Goal: Task Accomplishment & Management: Manage account settings

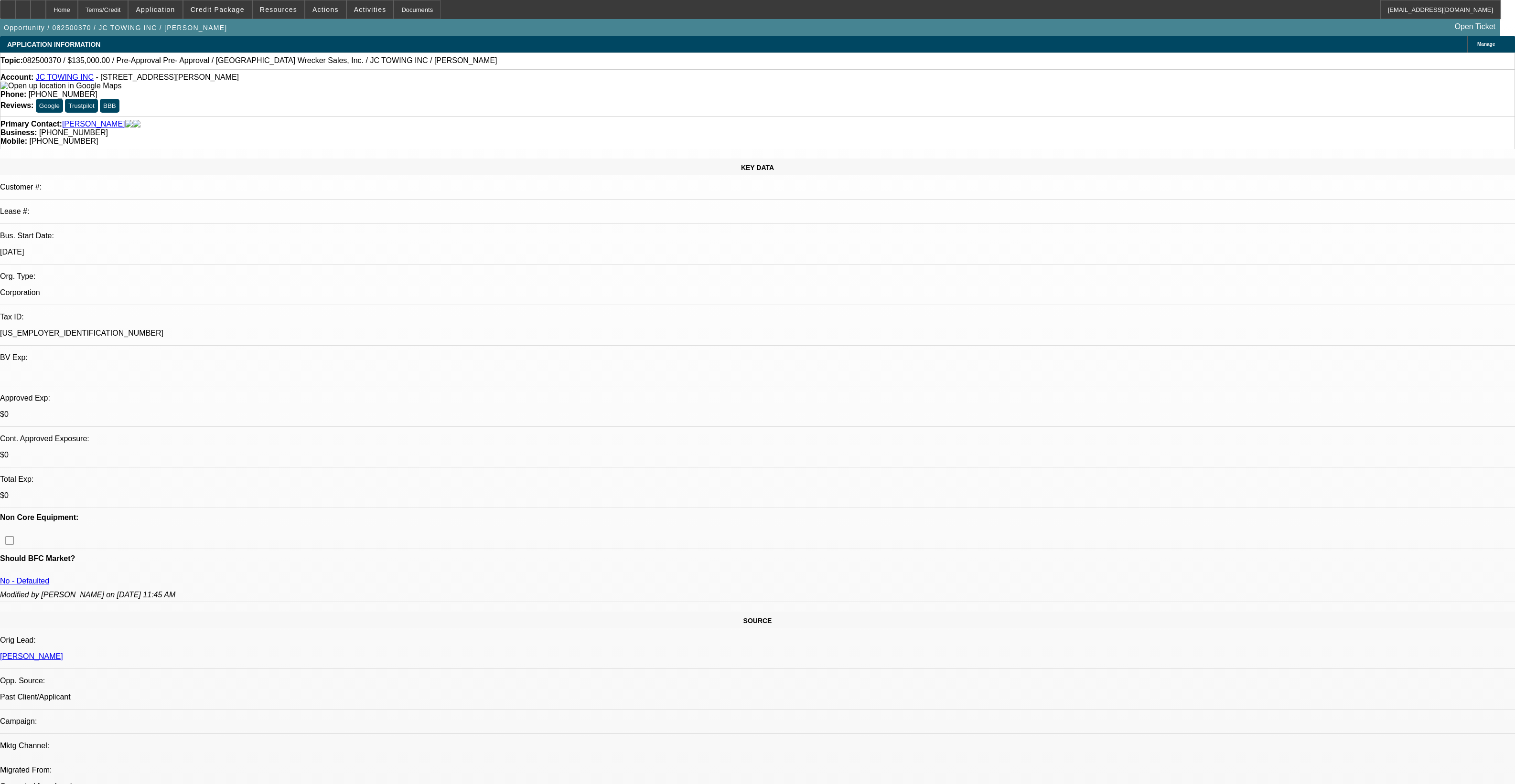
select select "0"
select select "2"
select select "0"
select select "6"
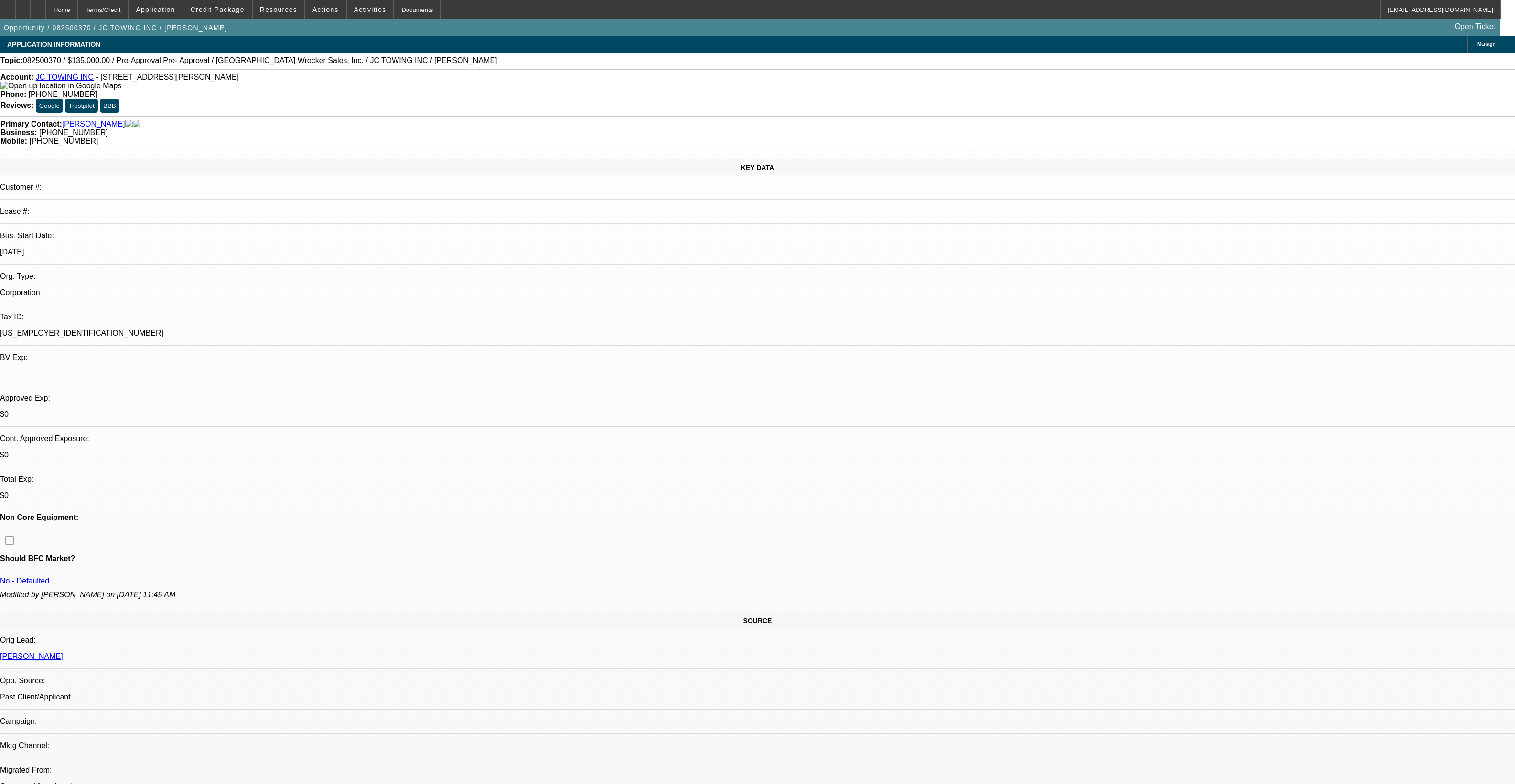
select select "0"
select select "2"
select select "0"
select select "6"
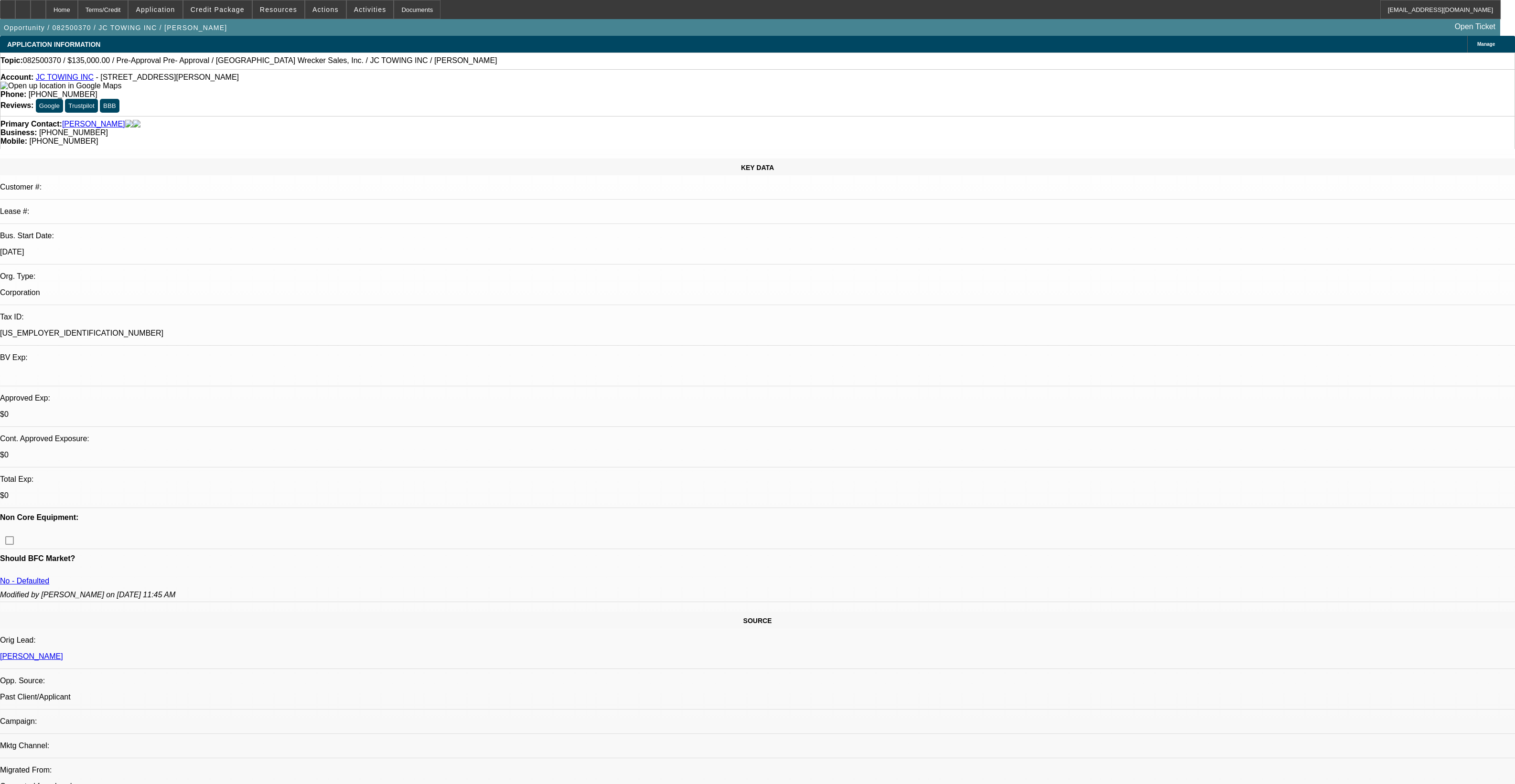
scroll to position [298, 0]
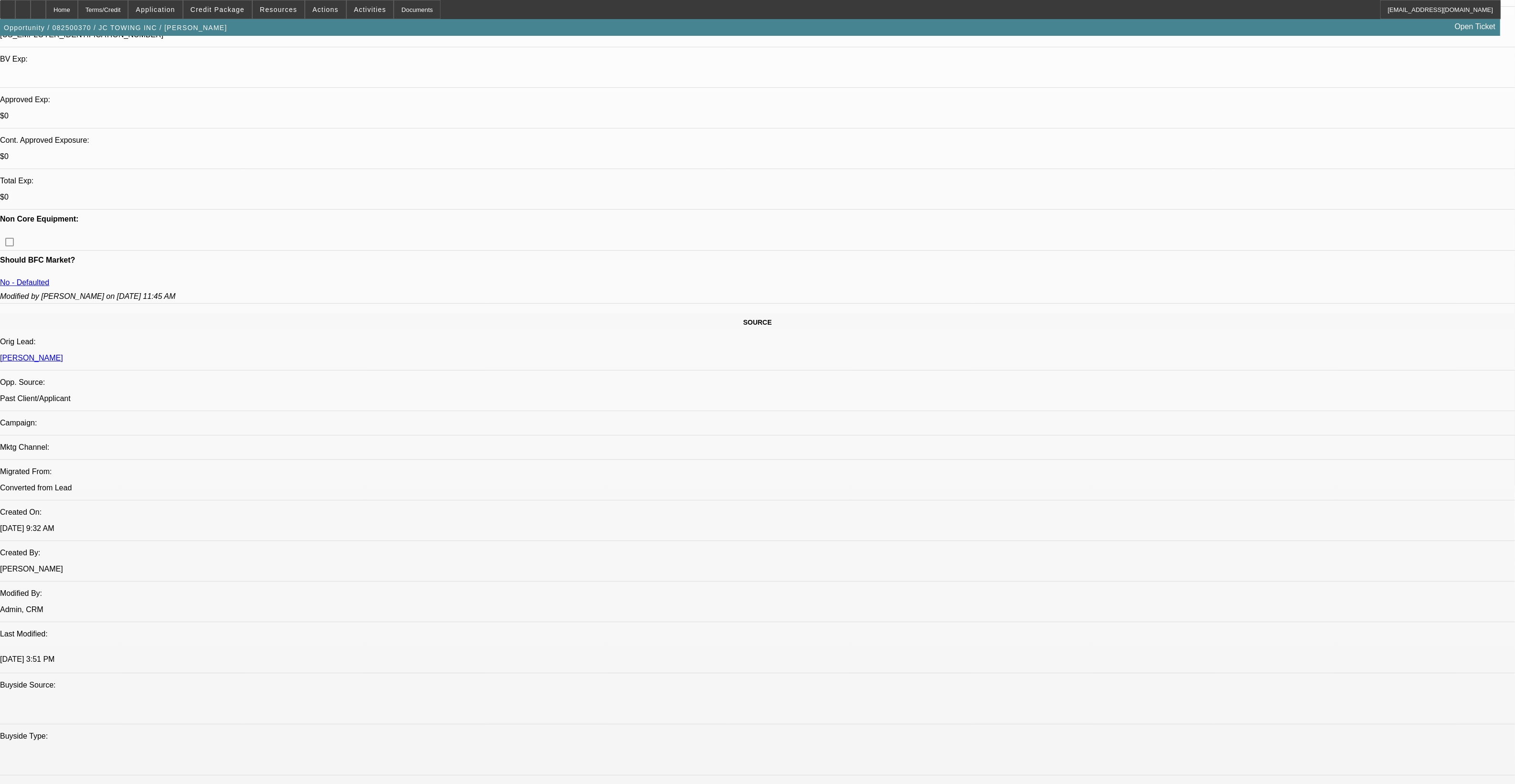
drag, startPoint x: 739, startPoint y: 435, endPoint x: 741, endPoint y: 419, distance: 16.1
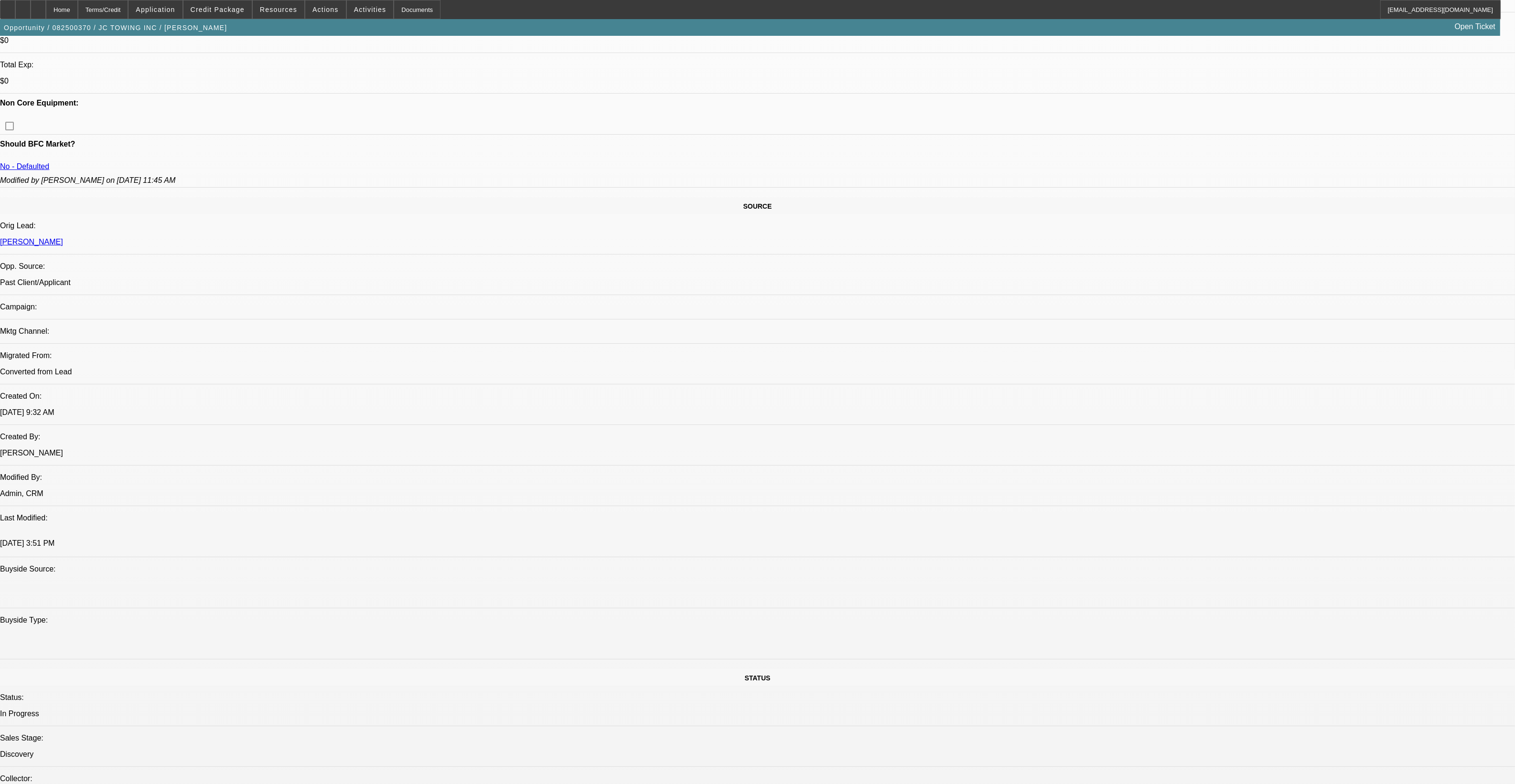
scroll to position [716, 0]
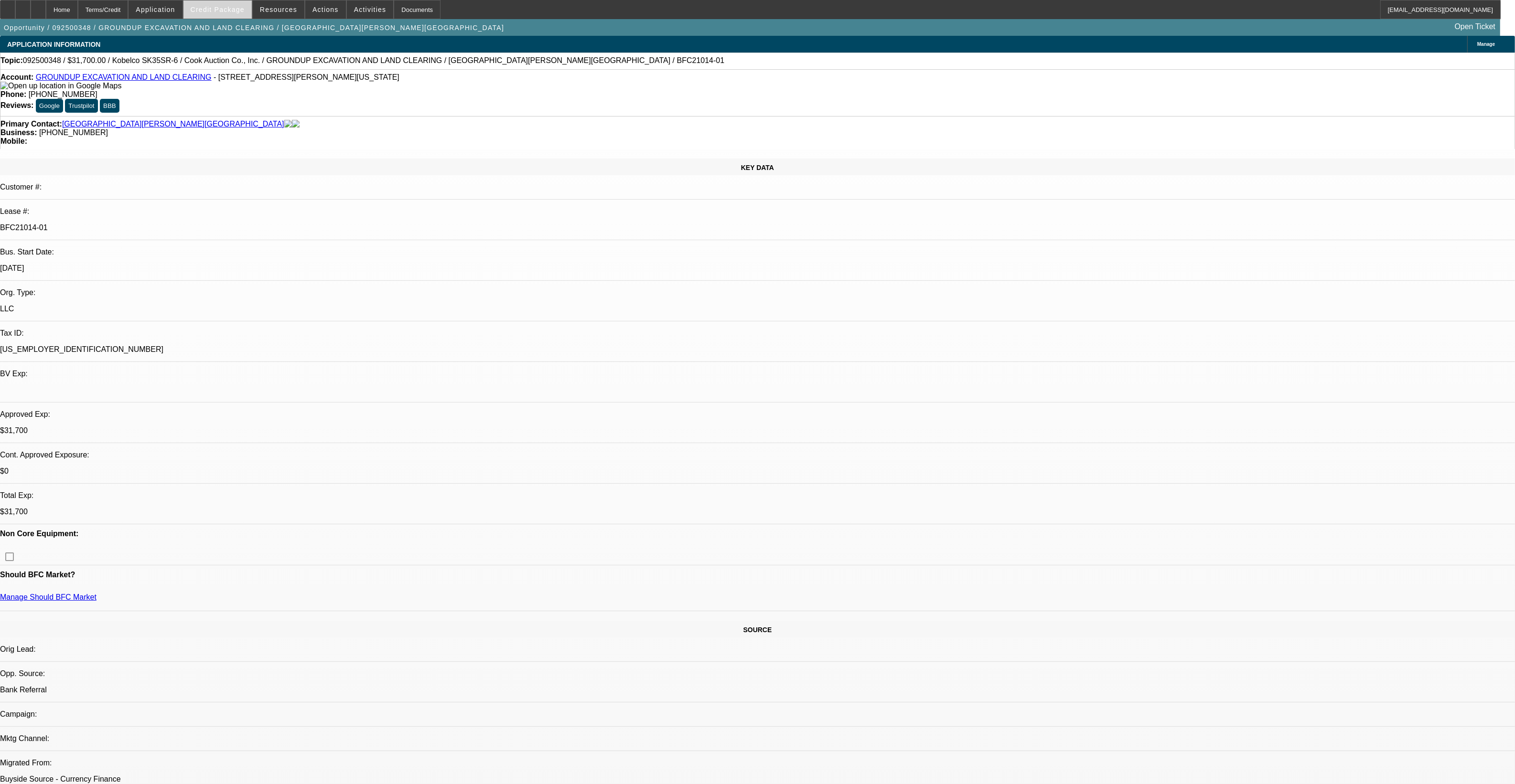
select select "0"
select select "2"
select select "0"
select select "2"
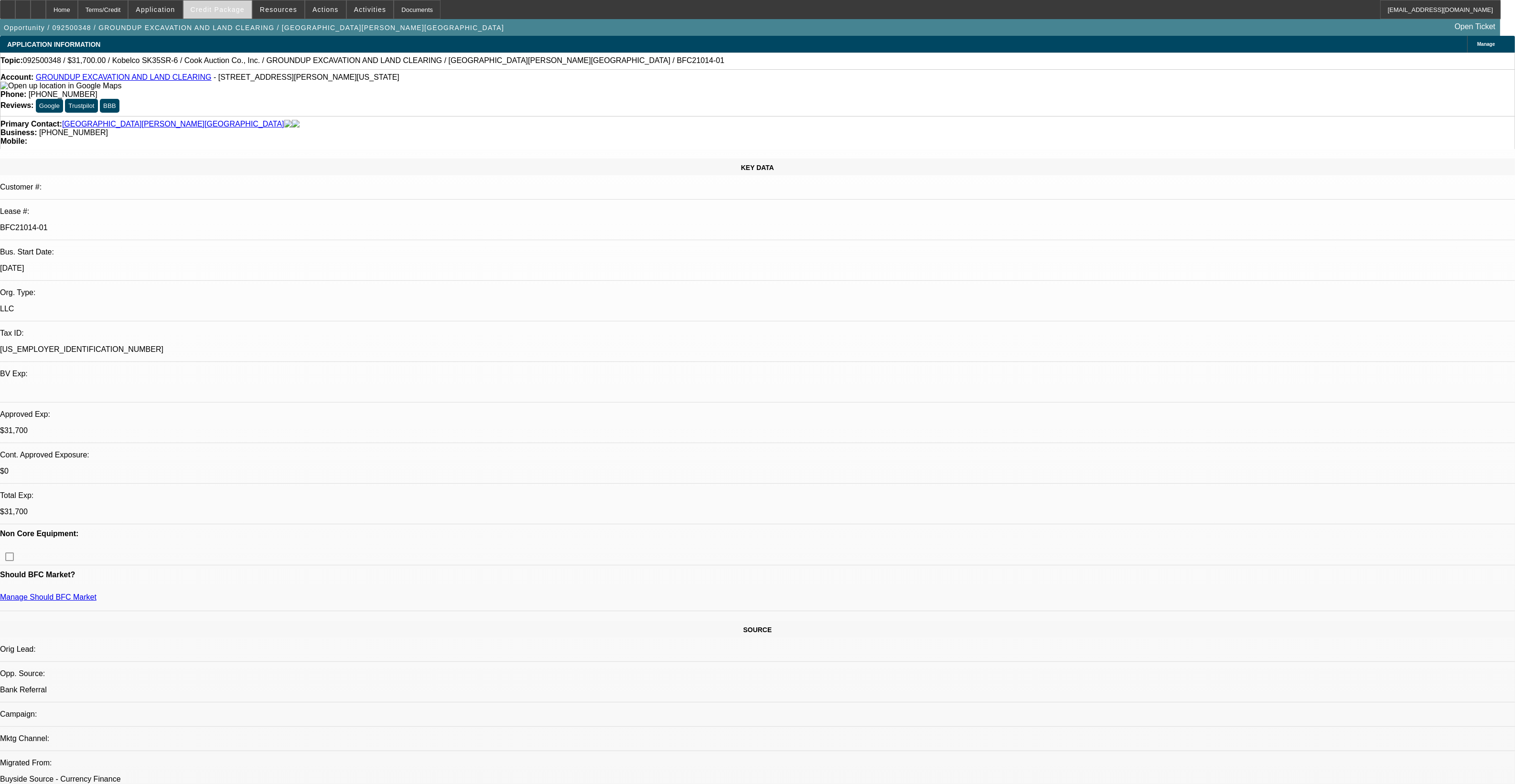
select select "0"
select select "2"
select select "0"
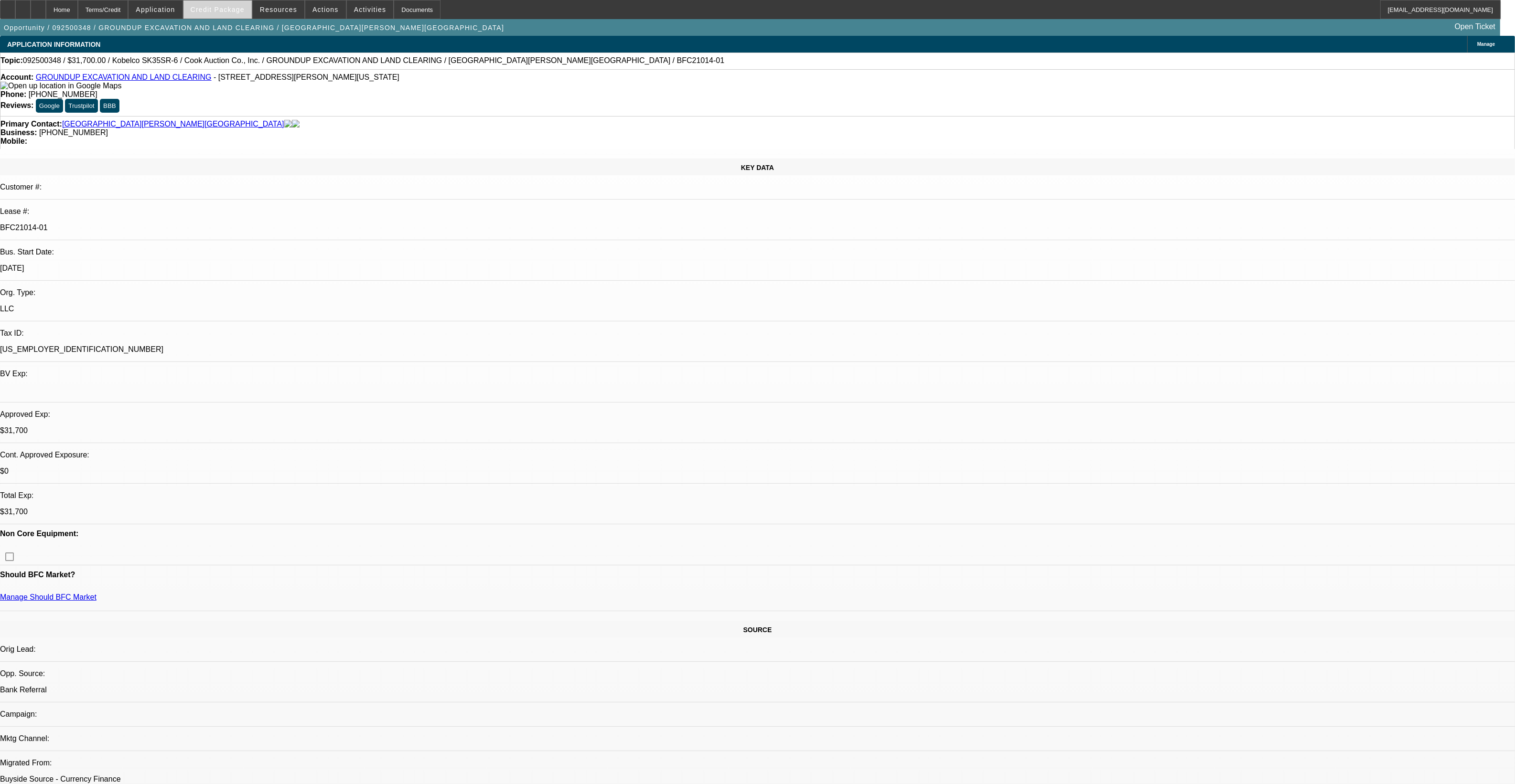
select select "2"
select select "0"
select select "1"
select select "2"
select select "6"
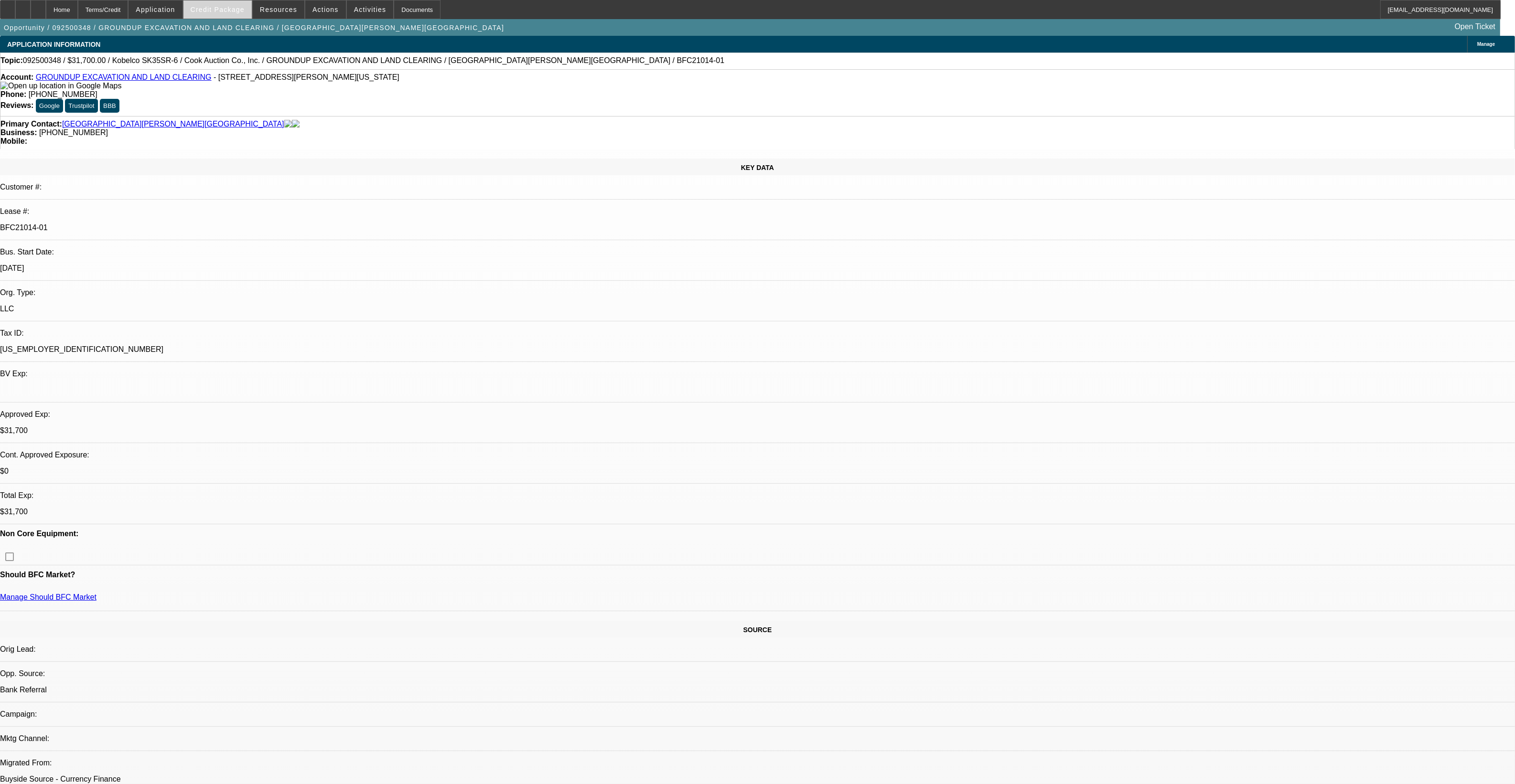
select select "1"
select select "2"
select select "6"
select select "1"
select select "2"
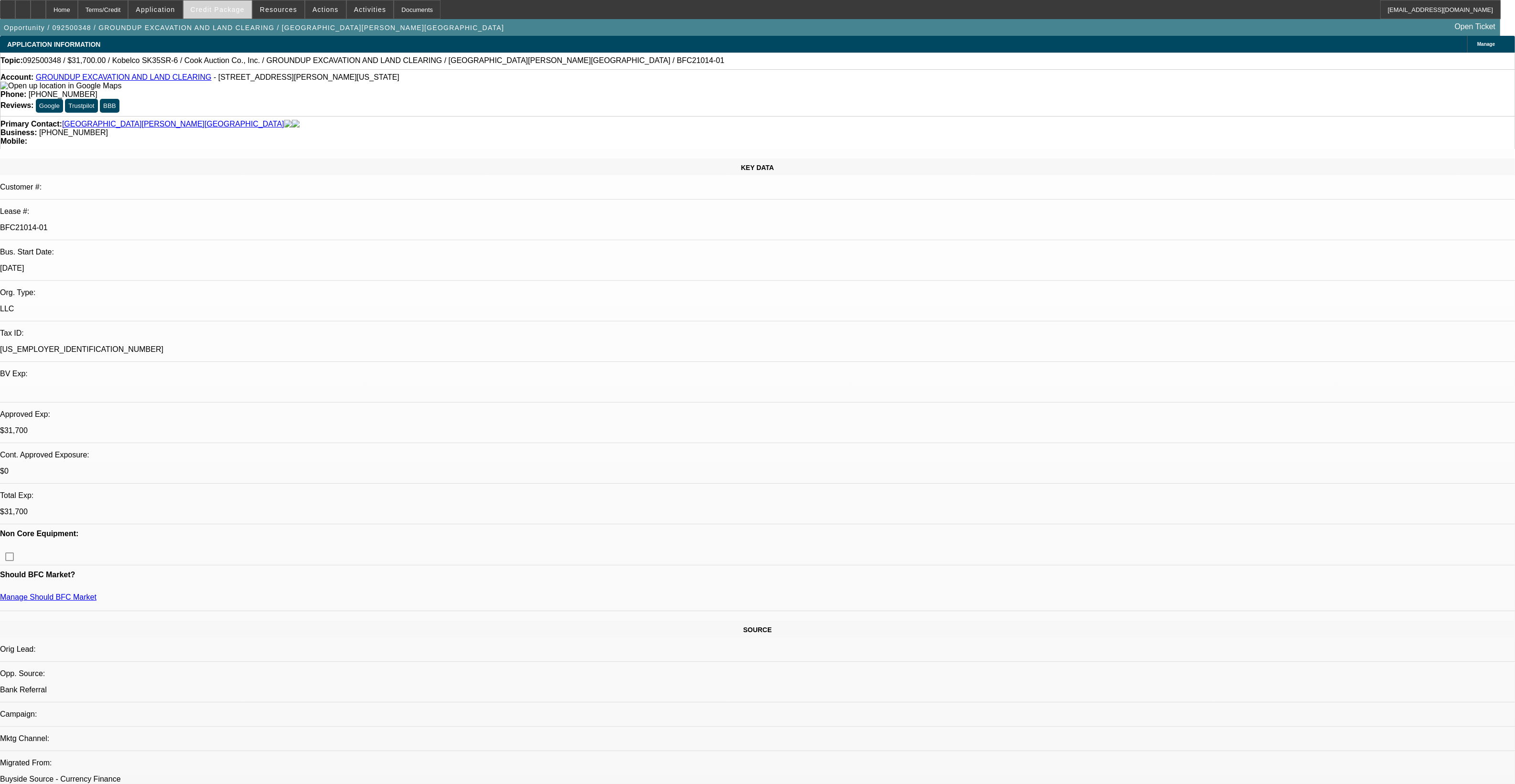
select select "6"
select select "1"
select select "2"
select select "6"
click at [240, 17] on span at bounding box center [218, 10] width 68 height 23
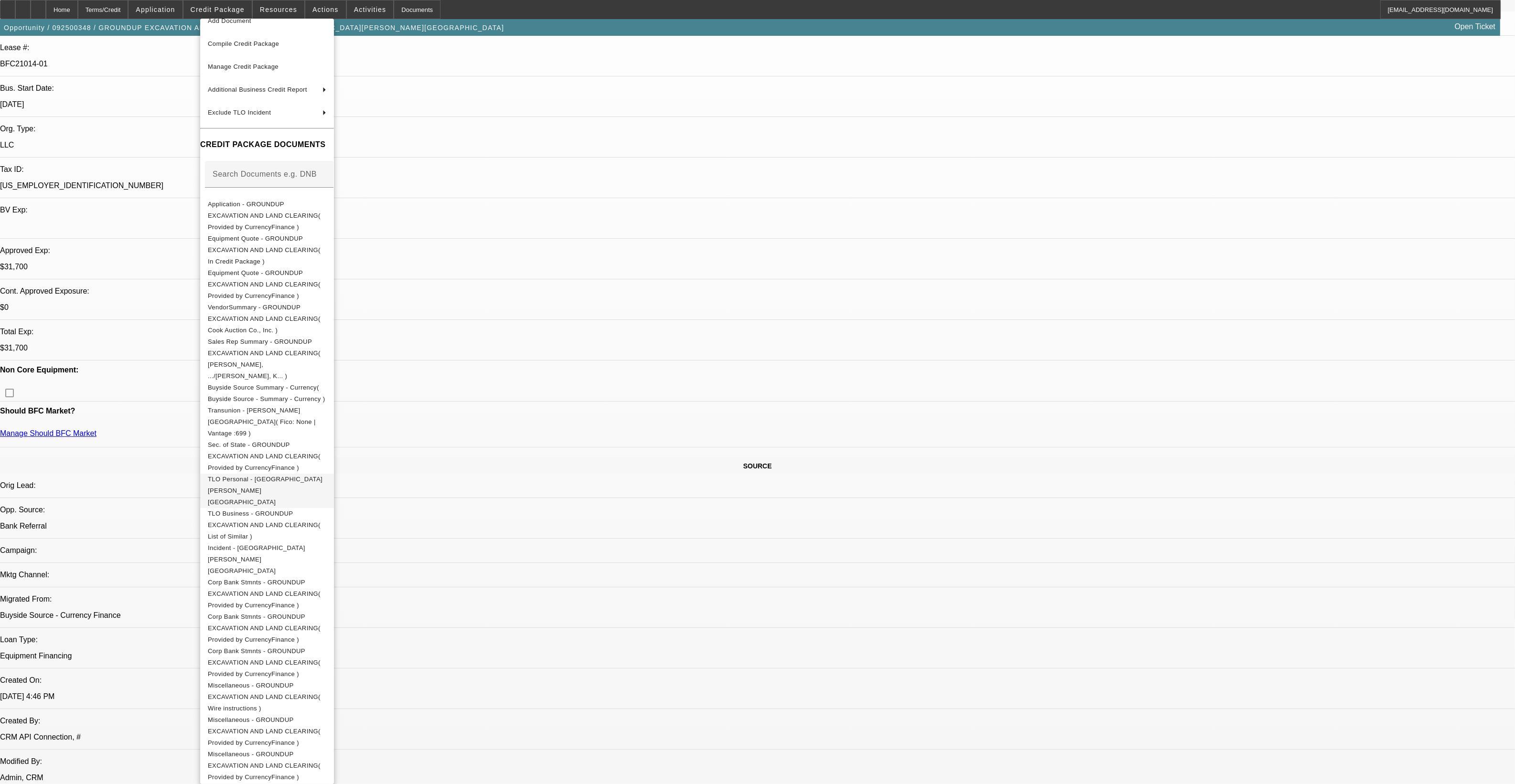
scroll to position [179, 0]
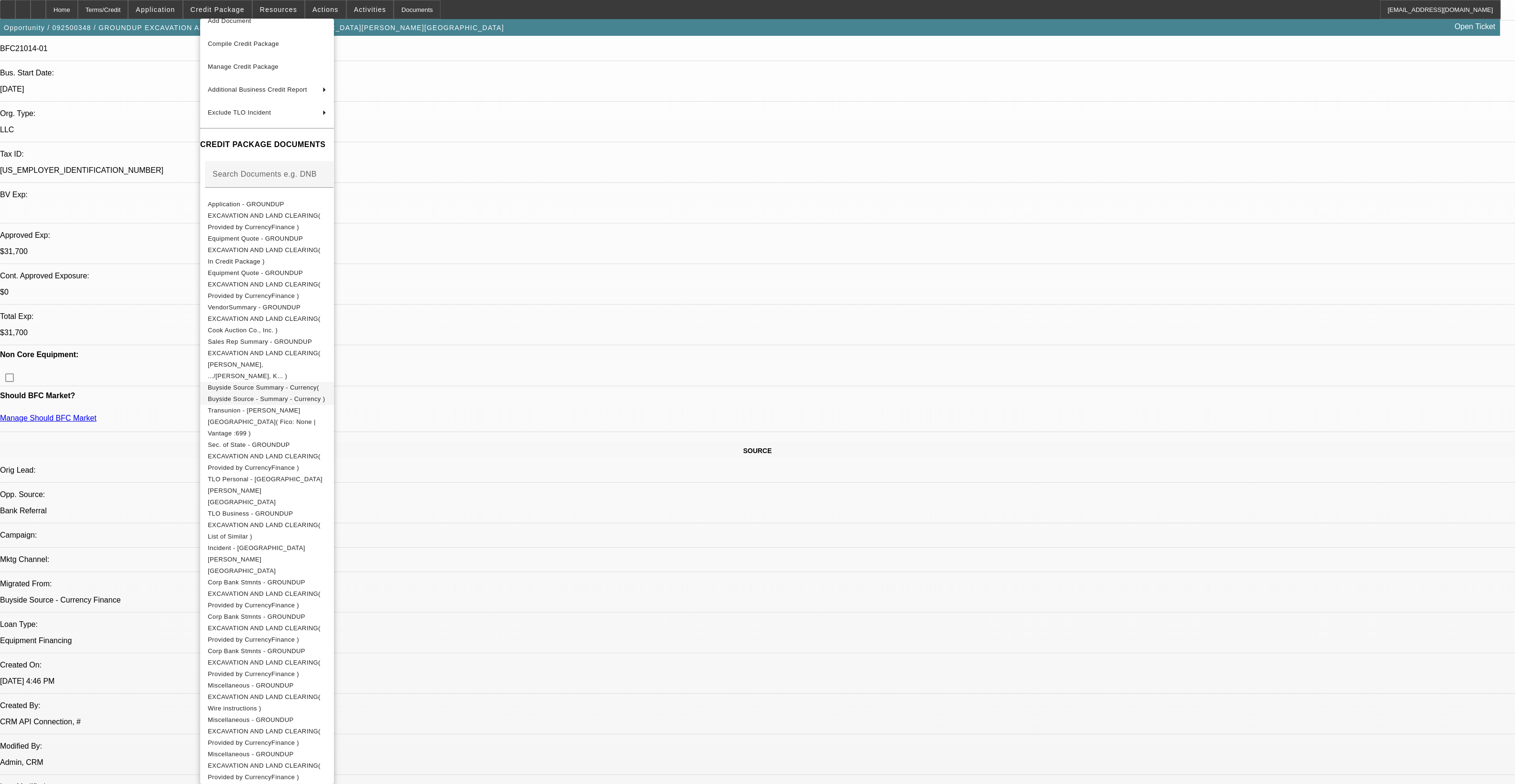
click at [280, 381] on button "Buyside Source Summary - Currency( Buyside Source - Summary - Currency )" at bounding box center [267, 392] width 133 height 23
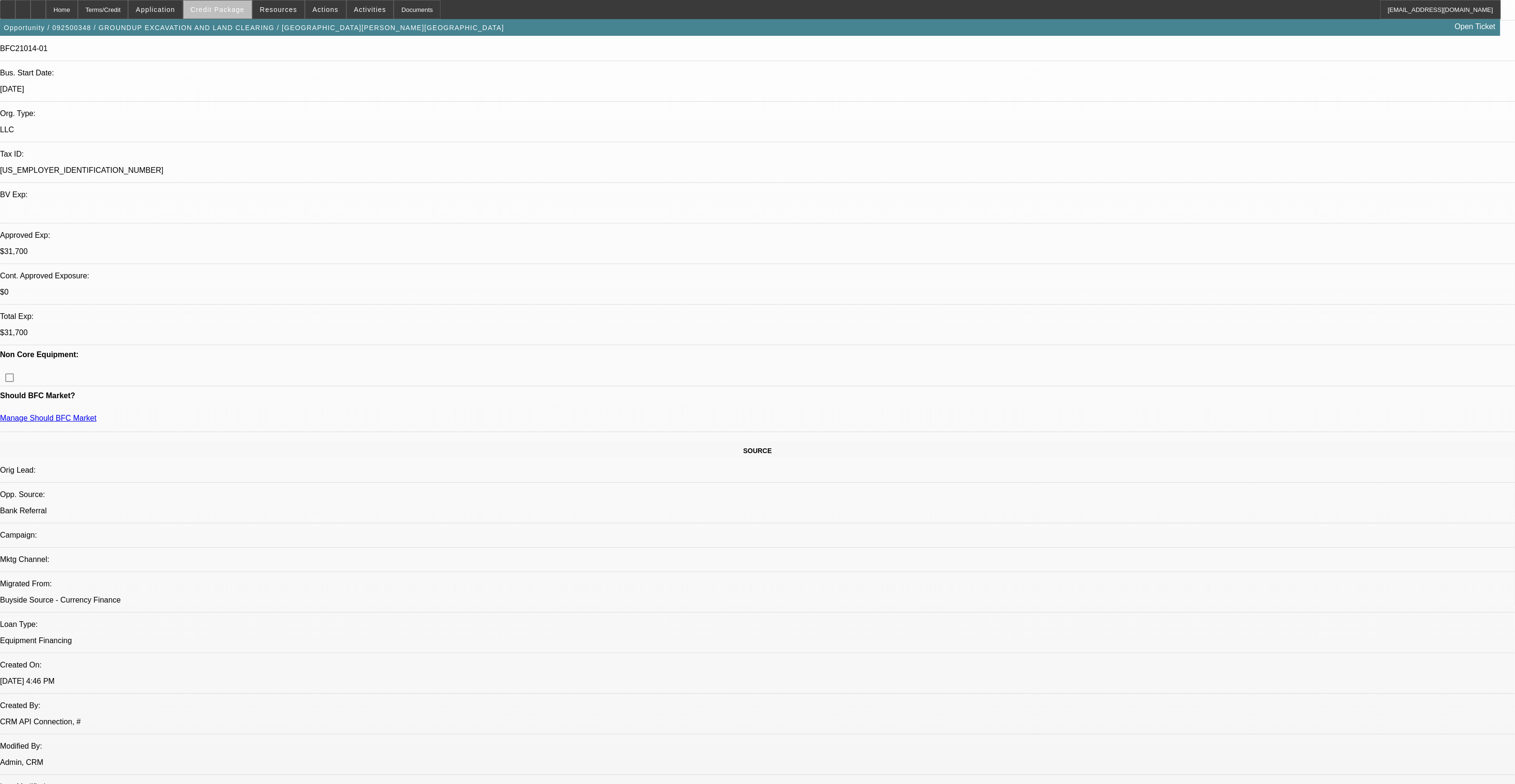
click at [242, 12] on span "Credit Package" at bounding box center [218, 10] width 54 height 8
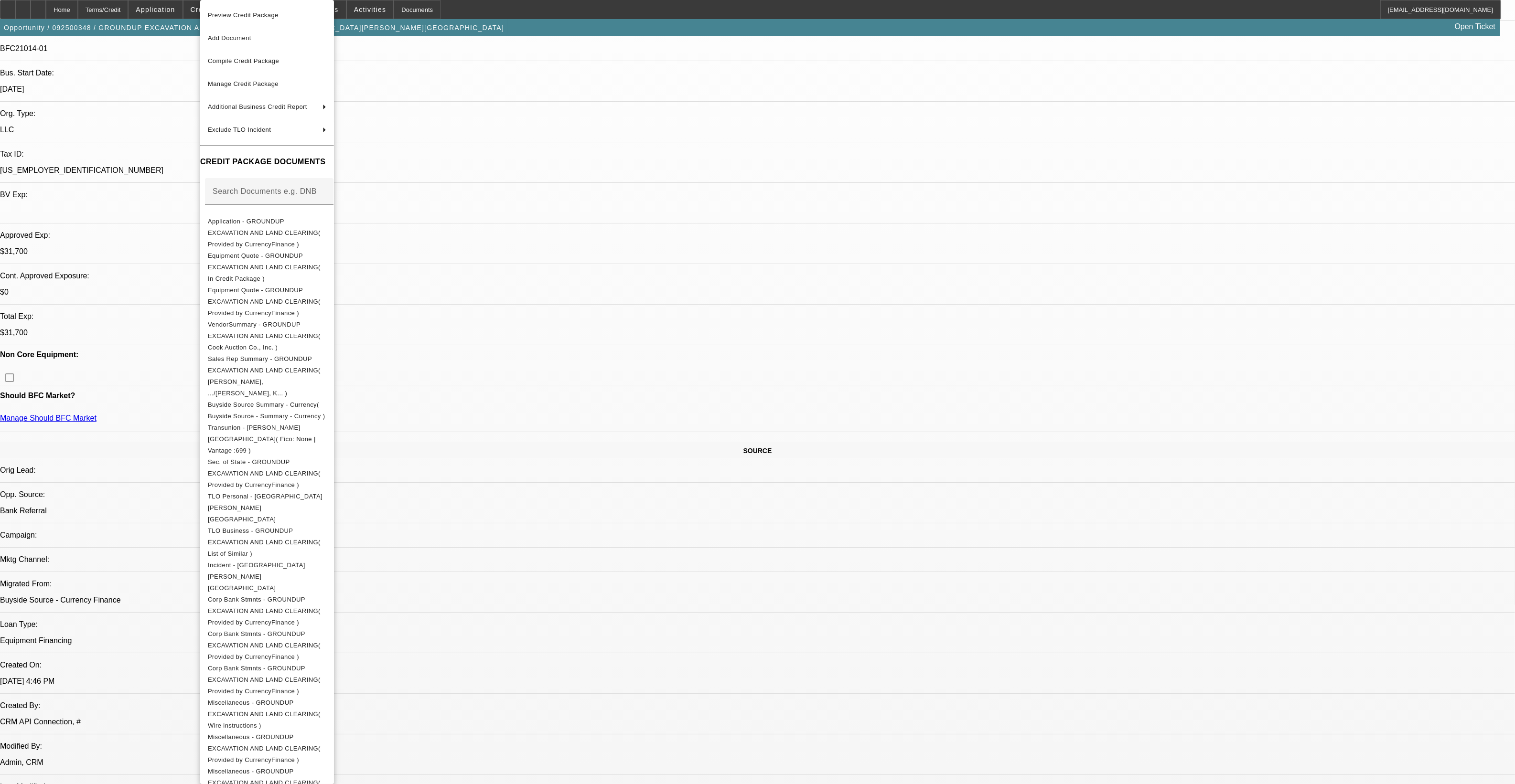
click at [856, 93] on div at bounding box center [758, 392] width 1515 height 784
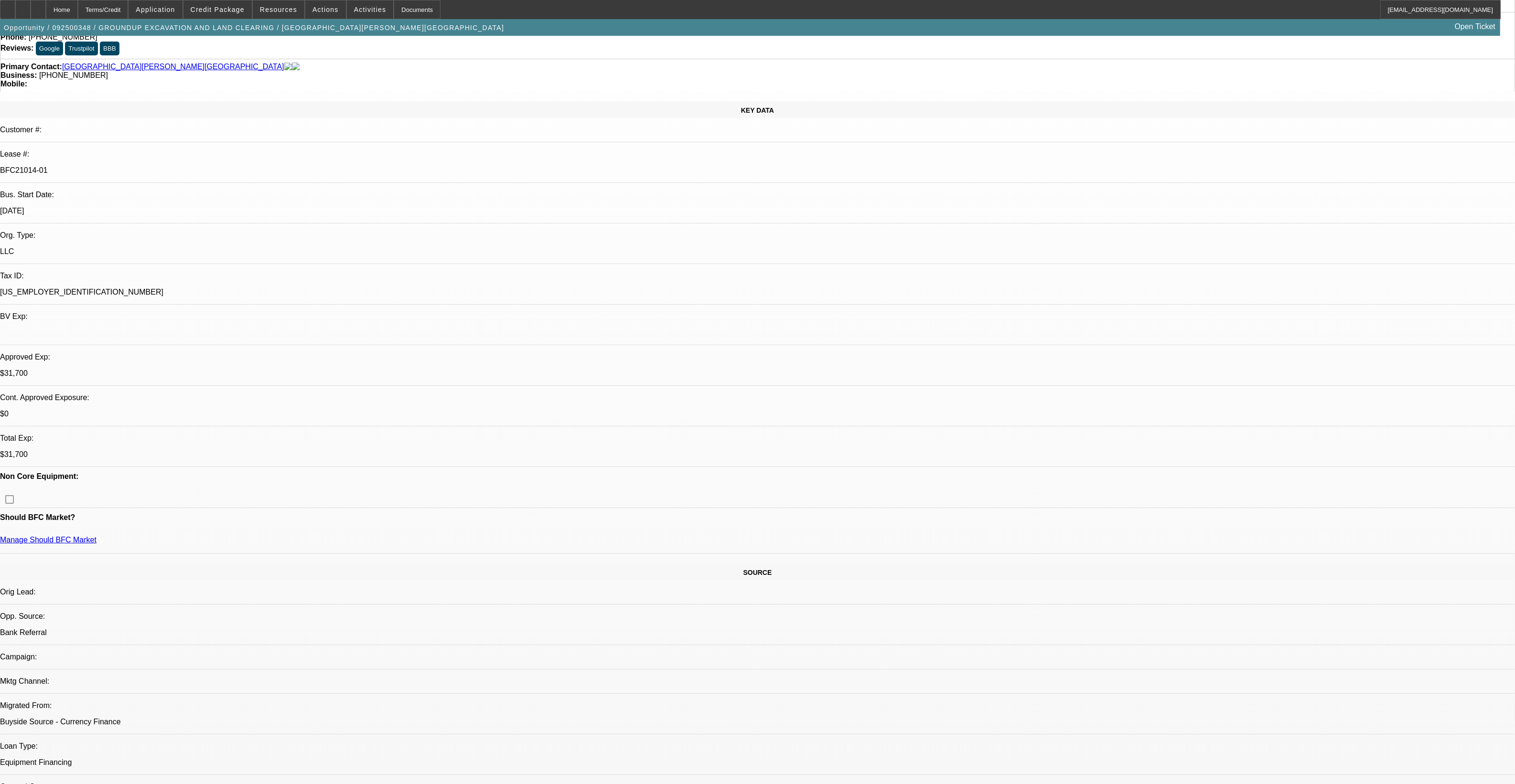
scroll to position [0, 0]
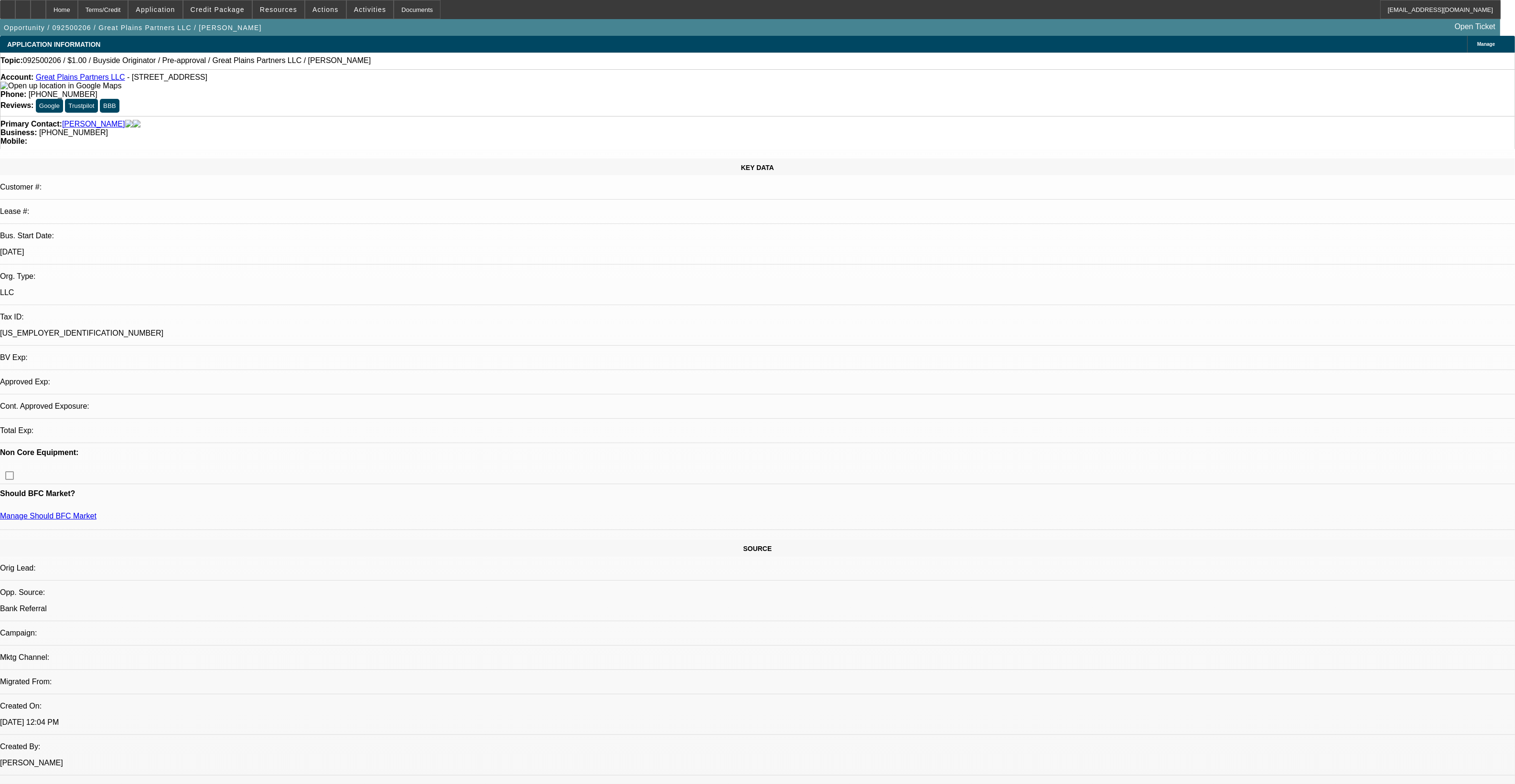
select select "0"
select select "2"
select select "0"
select select "1"
select select "2"
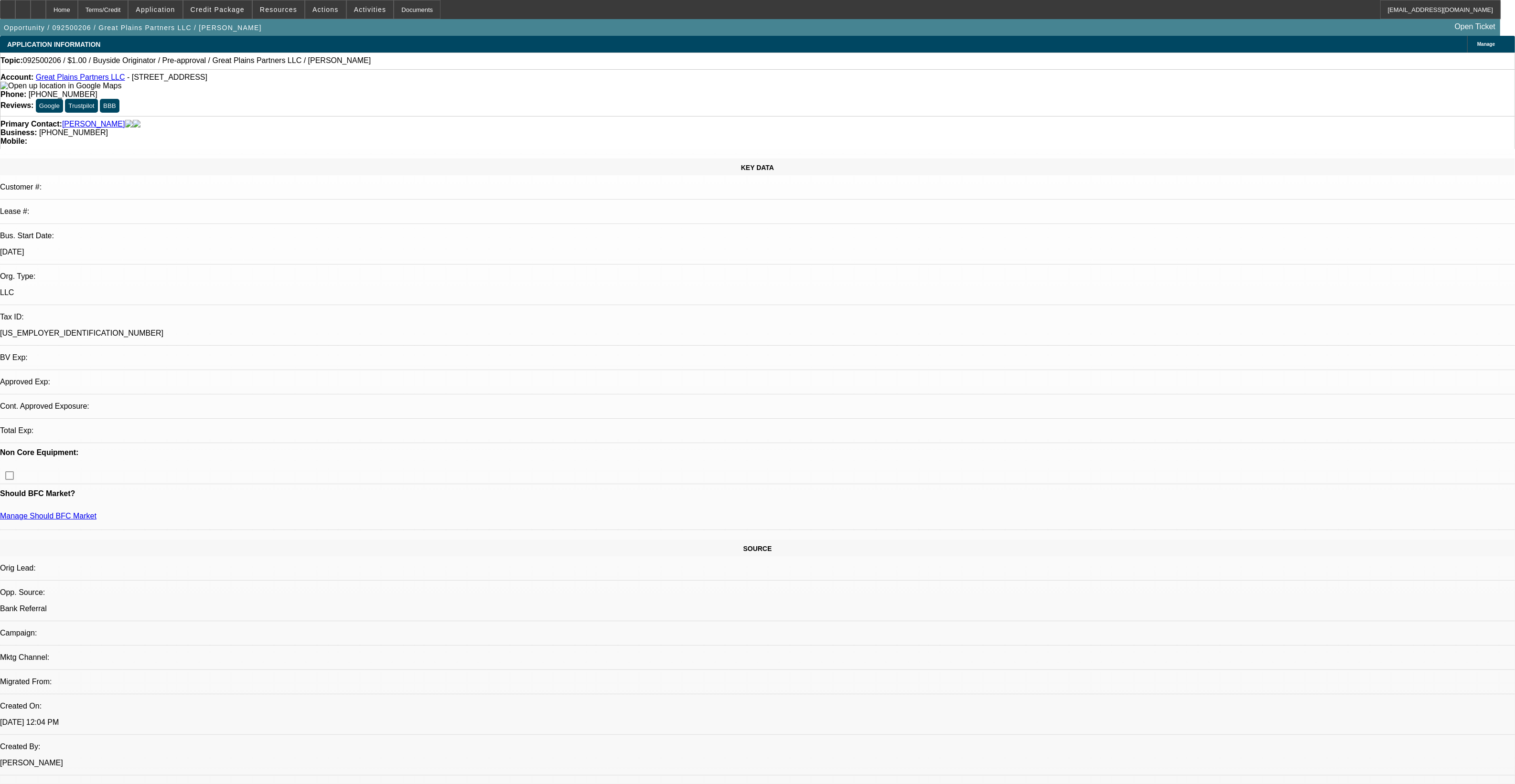
select select "6"
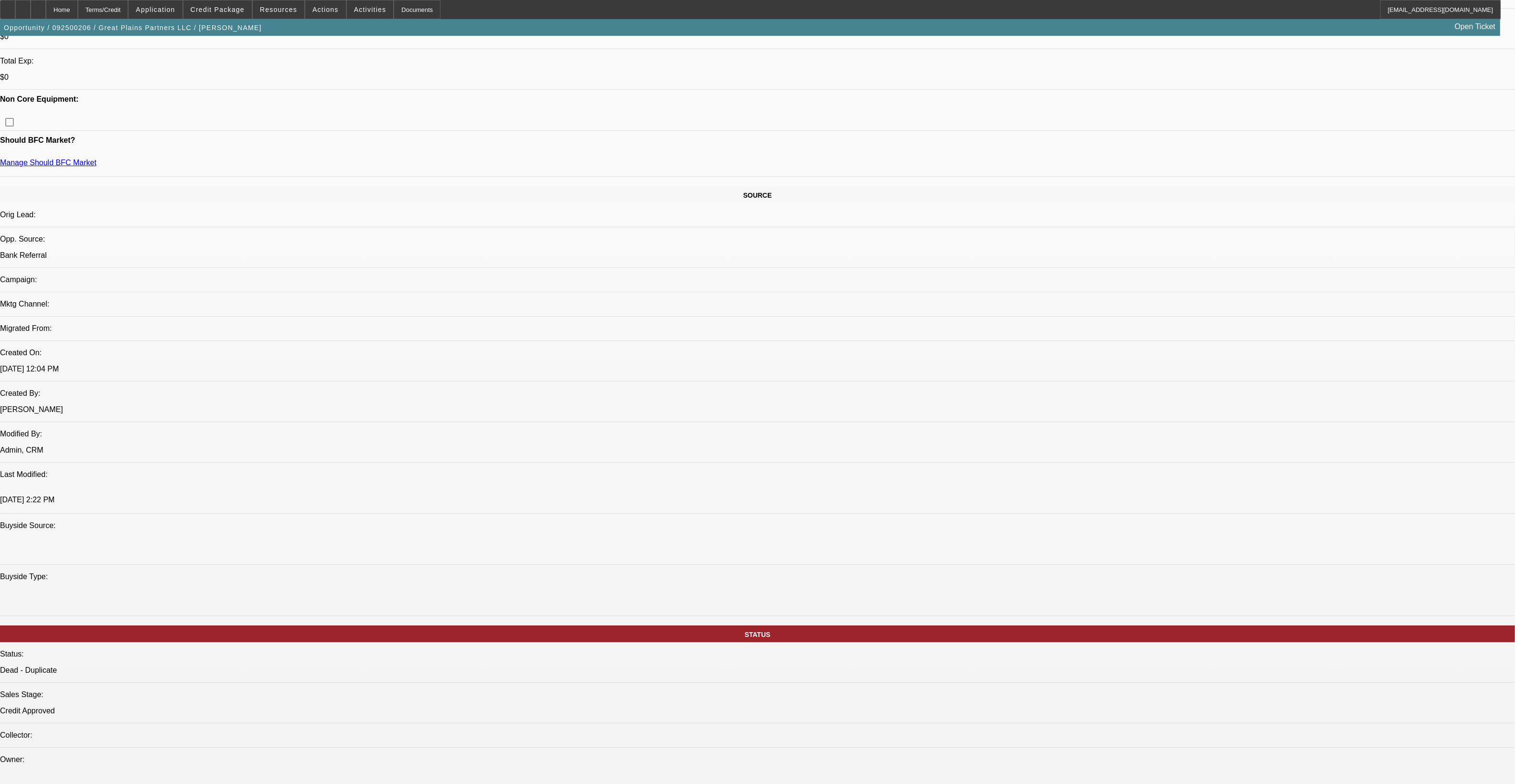
scroll to position [477, 0]
